Goal: Information Seeking & Learning: Learn about a topic

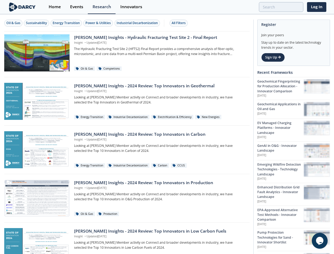
click at [13, 23] on div "Oil & Gas" at bounding box center [13, 23] width 14 height 5
click at [37, 23] on div "Sustainability" at bounding box center [36, 23] width 21 height 5
click at [67, 23] on div "Energy Transition" at bounding box center [66, 23] width 27 height 5
click at [99, 23] on div "Power & Utilities" at bounding box center [97, 23] width 25 height 5
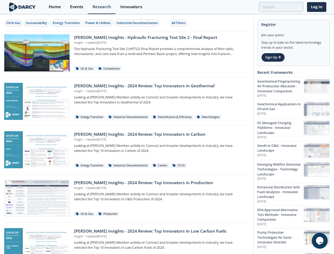
click at [138, 23] on div "Industrial Decarbonization" at bounding box center [137, 23] width 41 height 5
